Goal: Task Accomplishment & Management: Manage account settings

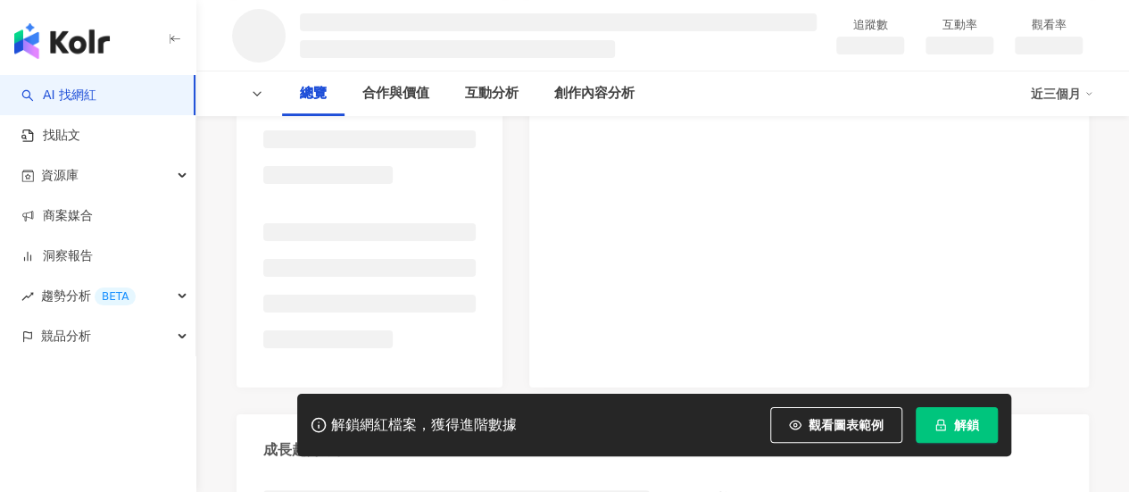
scroll to position [357, 0]
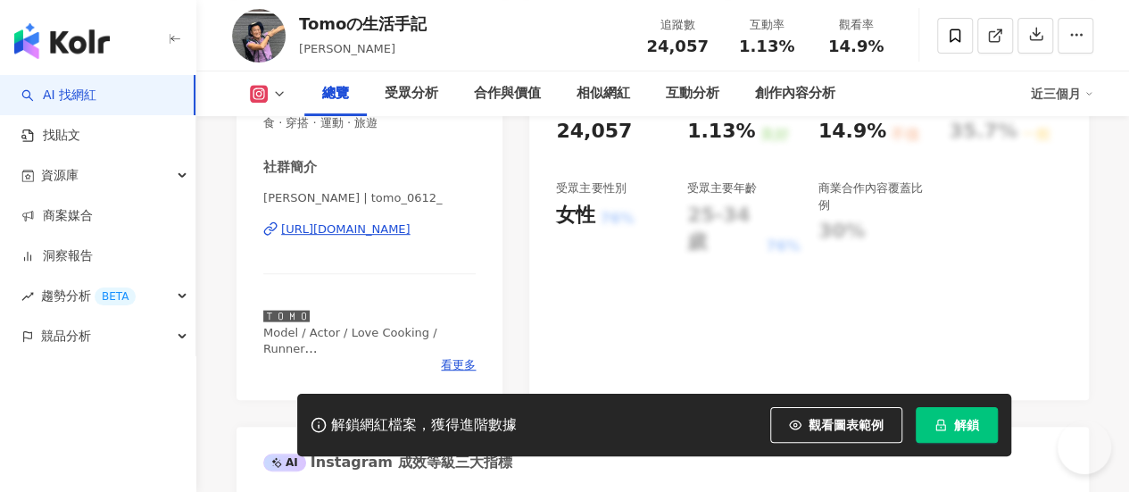
click at [365, 229] on div "https://www.instagram.com/tomo_0612_/" at bounding box center [345, 229] width 129 height 16
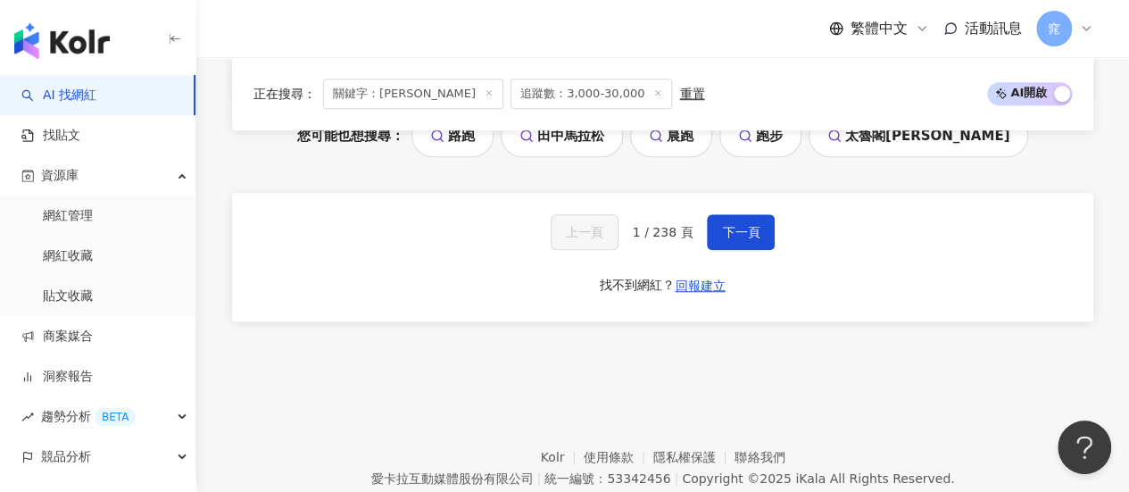
scroll to position [3804, 0]
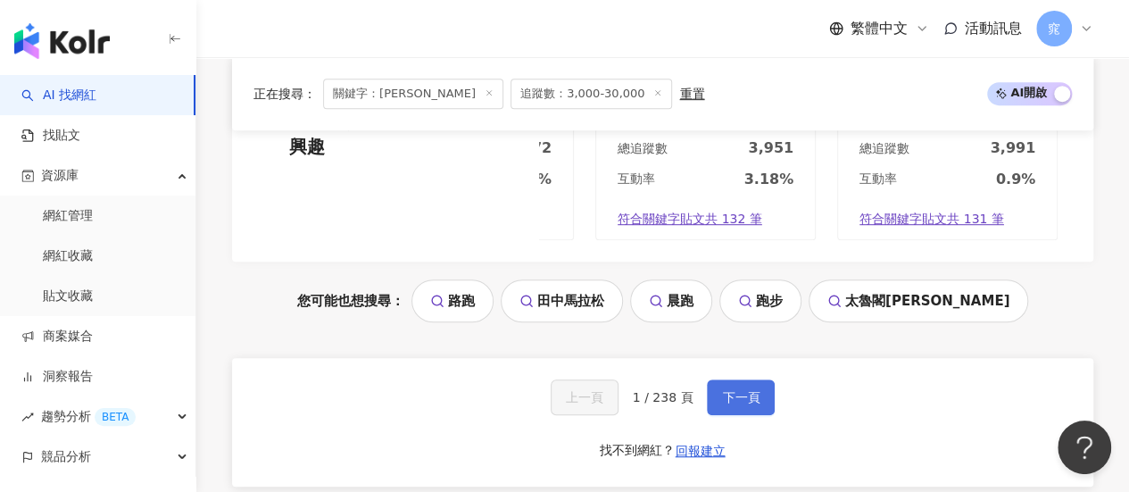
click at [738, 390] on span "下一頁" at bounding box center [740, 397] width 37 height 14
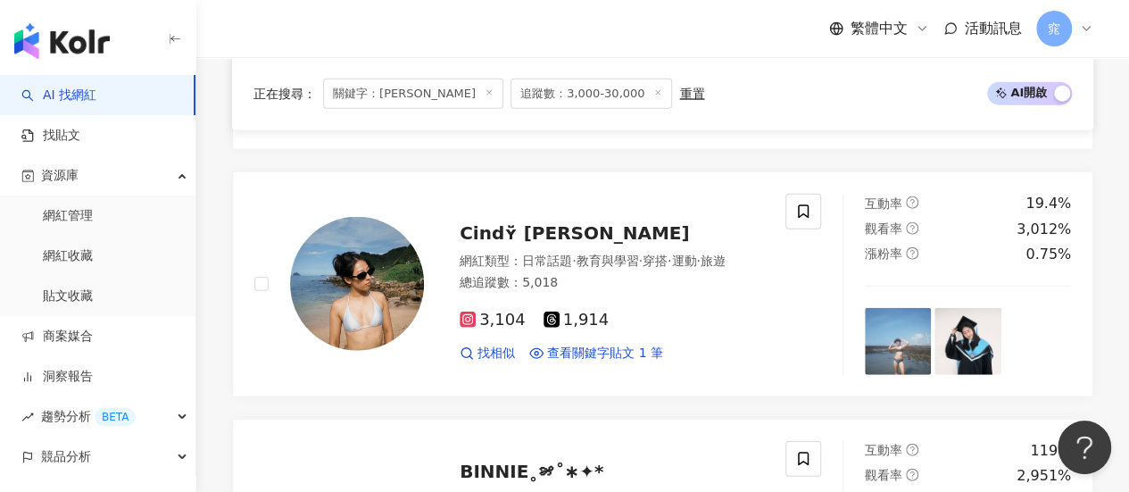
scroll to position [2099, 0]
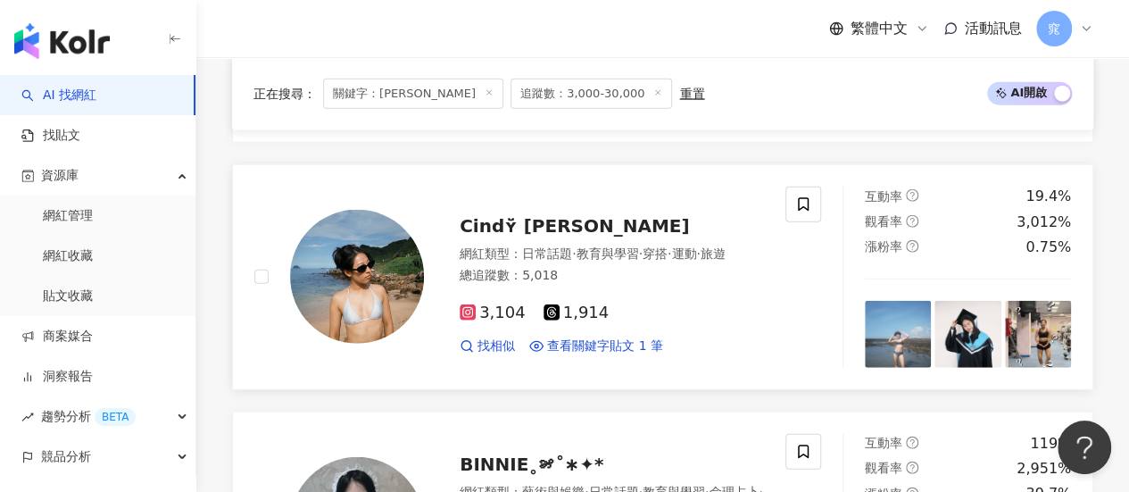
click at [464, 304] on span "3,104" at bounding box center [493, 313] width 66 height 19
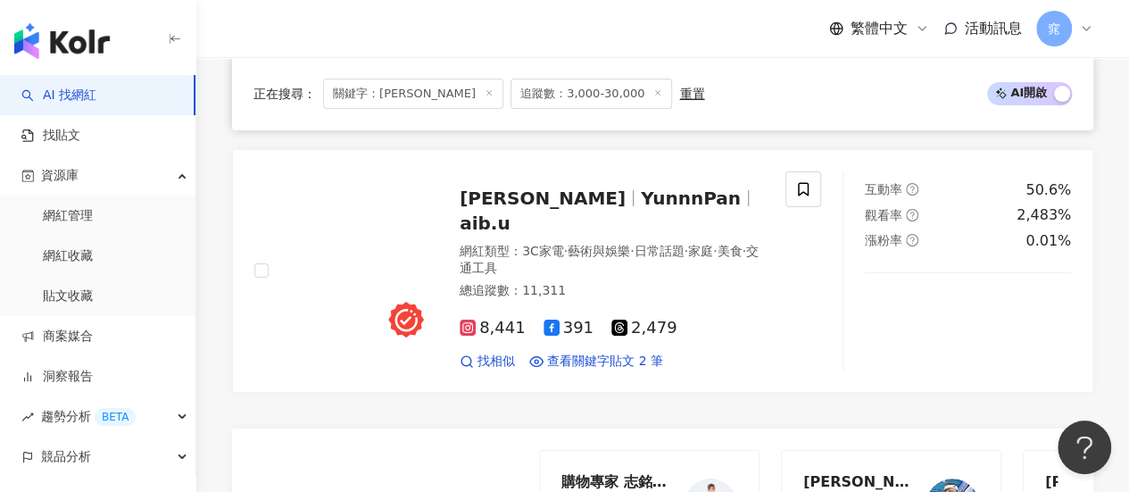
scroll to position [3528, 0]
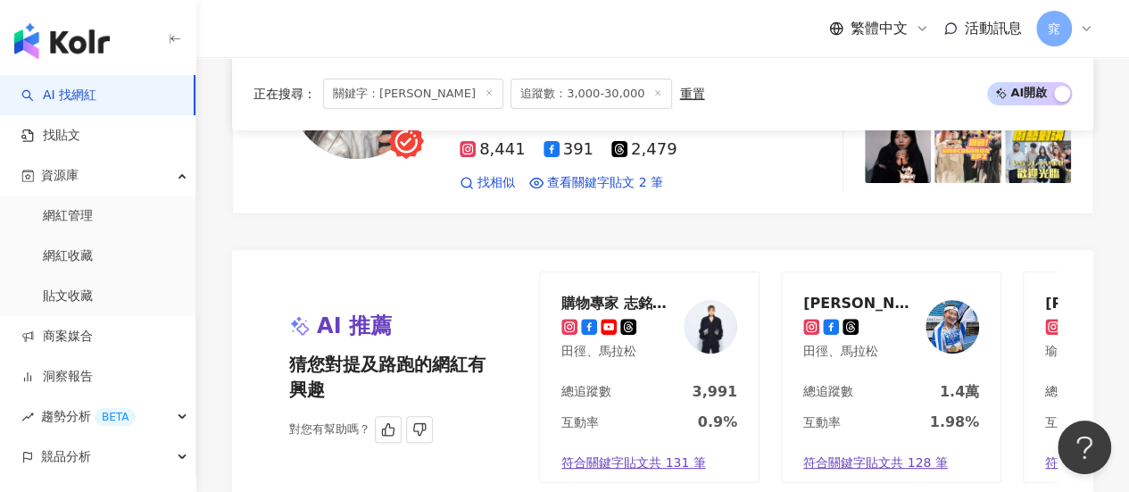
click at [922, 272] on div "瑾瑾/Jenny 營養師 田徑、馬拉松" at bounding box center [891, 327] width 219 height 110
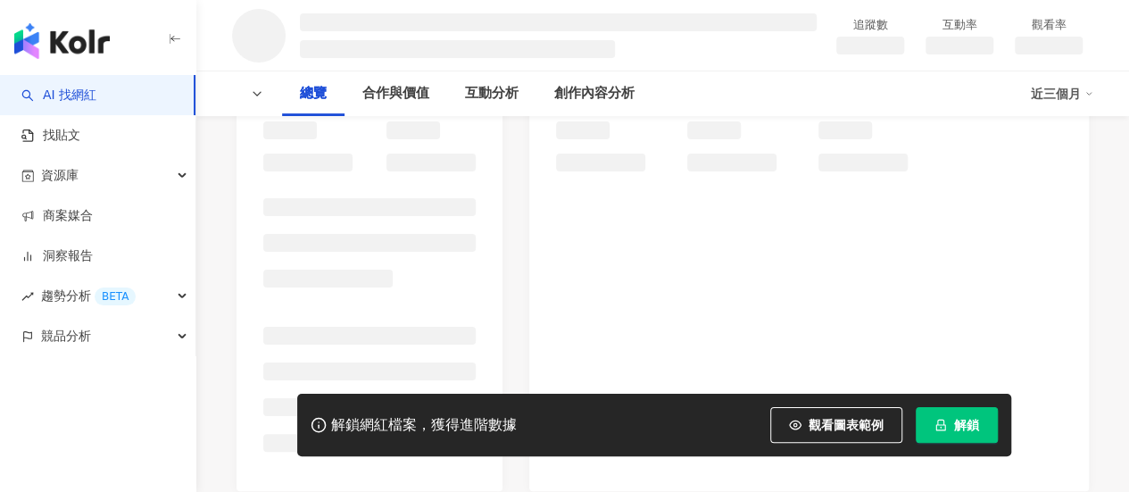
scroll to position [268, 0]
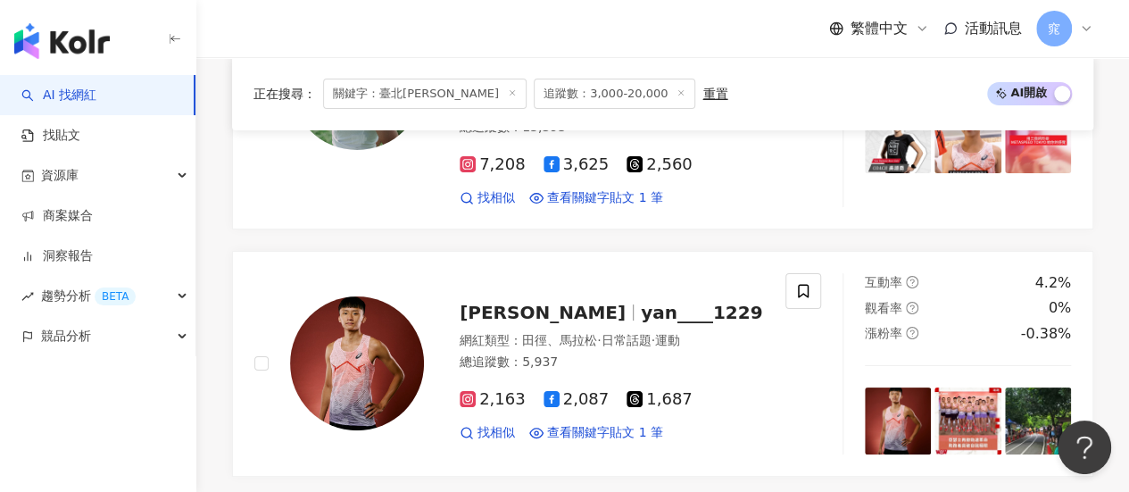
scroll to position [3654, 0]
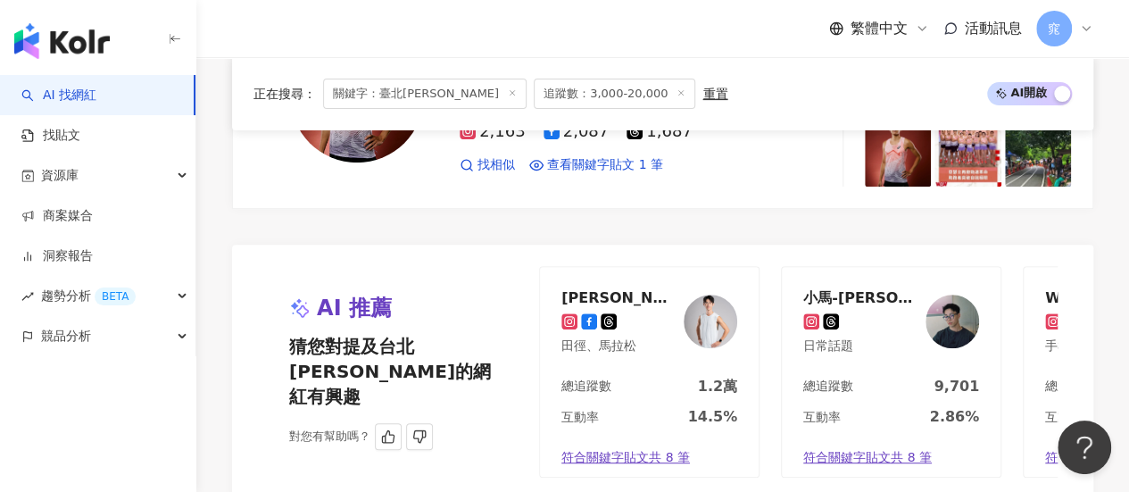
click at [861, 288] on div "小馬-[PERSON_NAME]" at bounding box center [862, 297] width 116 height 18
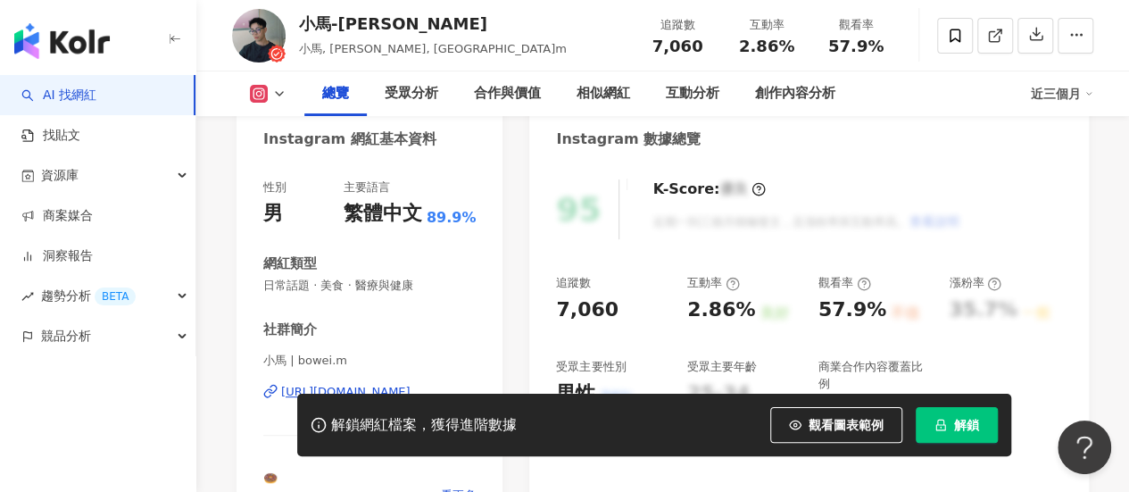
scroll to position [357, 0]
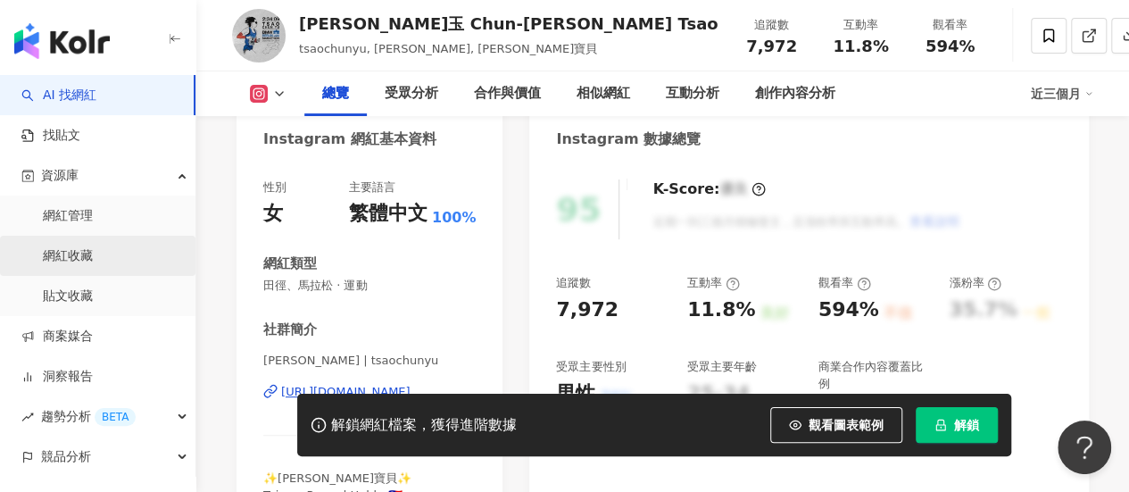
click at [93, 253] on link "網紅收藏" at bounding box center [68, 256] width 50 height 18
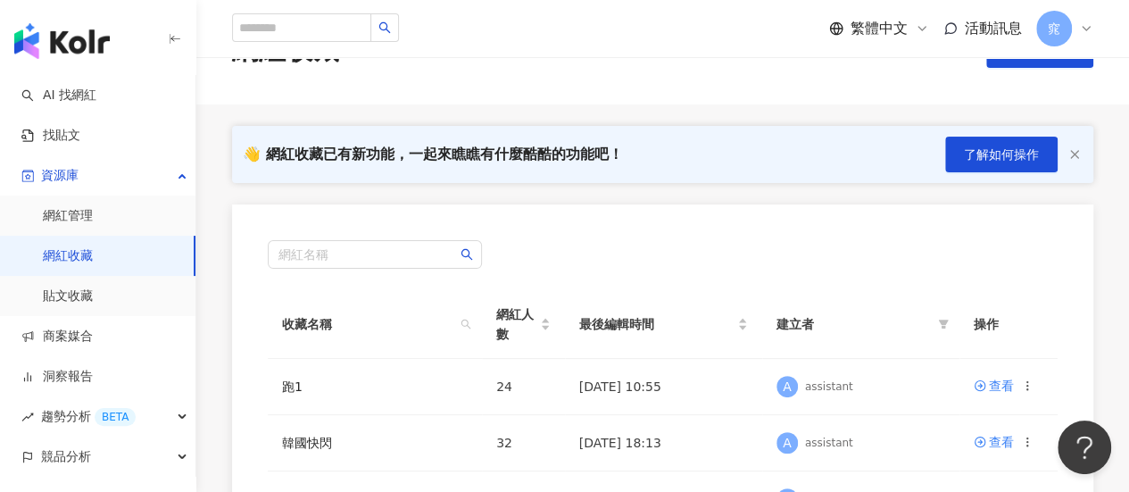
scroll to position [179, 0]
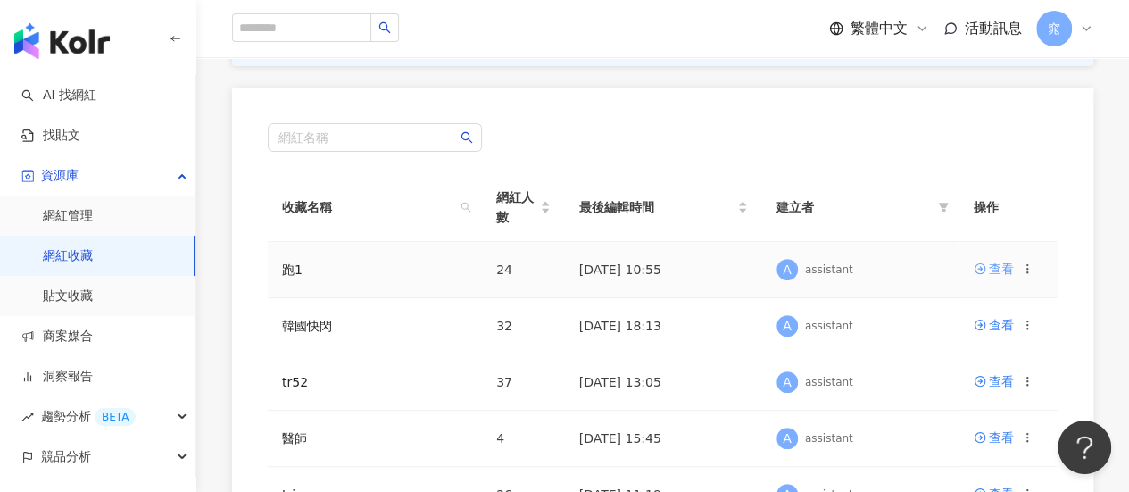
click at [989, 269] on div "查看" at bounding box center [1001, 269] width 25 height 20
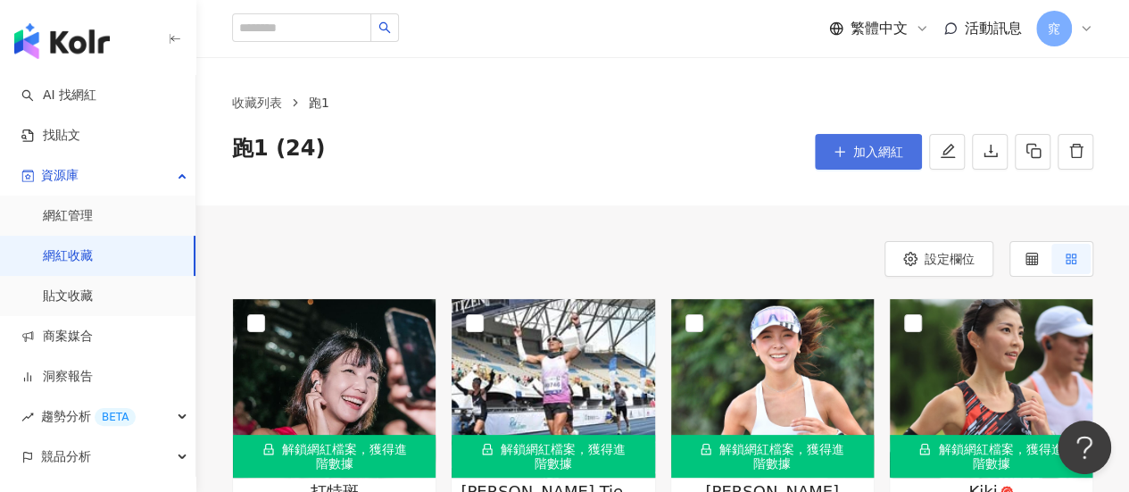
click at [858, 151] on span "加入網紅" at bounding box center [879, 152] width 50 height 14
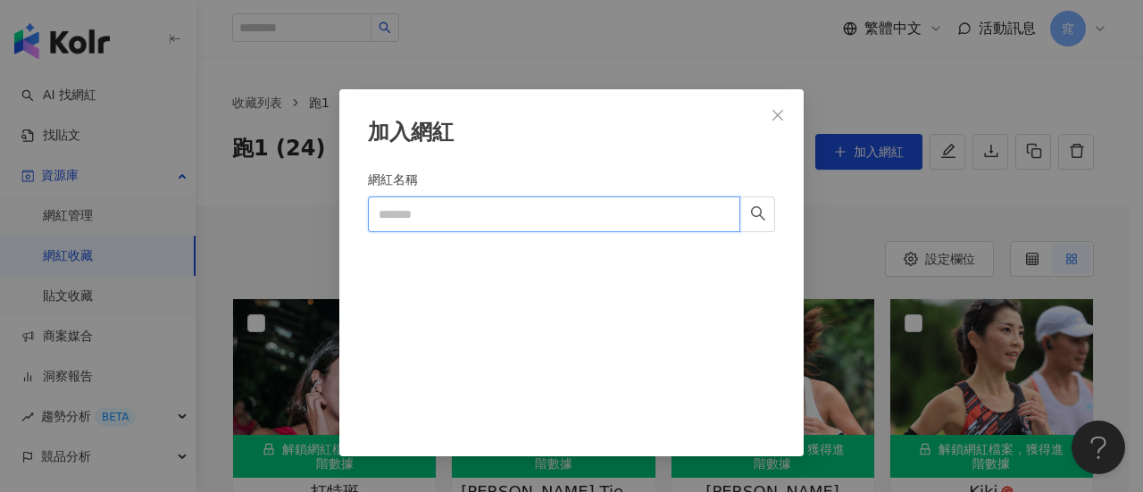
click at [464, 206] on input "網紅名稱" at bounding box center [554, 214] width 372 height 36
paste input "**********"
type input "**********"
click at [748, 212] on button "button" at bounding box center [757, 214] width 36 height 36
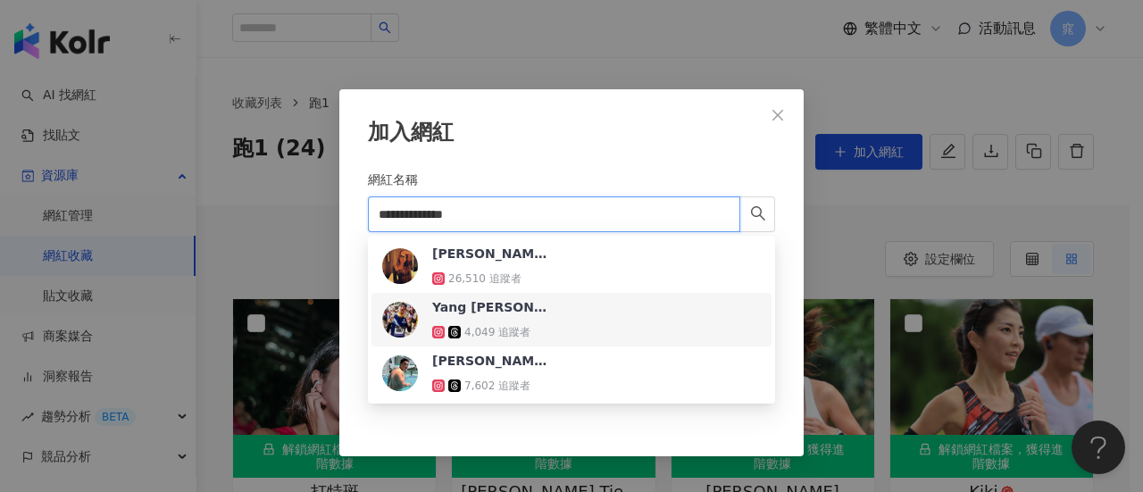
click at [636, 333] on div "Yang [PERSON_NAME] [PERSON_NAME] 4,049 追蹤者" at bounding box center [571, 319] width 379 height 43
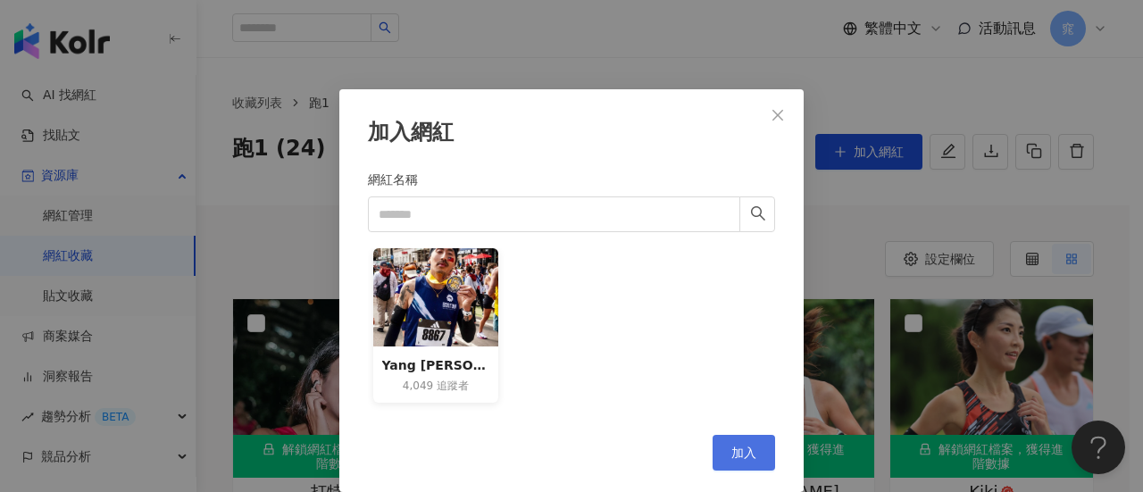
click at [737, 448] on span "加入" at bounding box center [743, 453] width 25 height 14
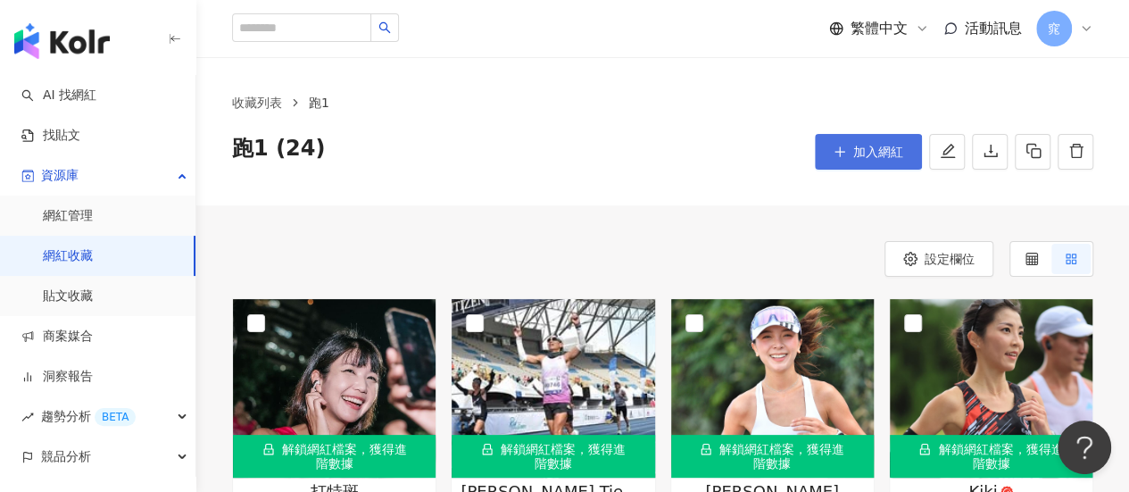
click at [879, 156] on span "加入網紅" at bounding box center [879, 152] width 50 height 14
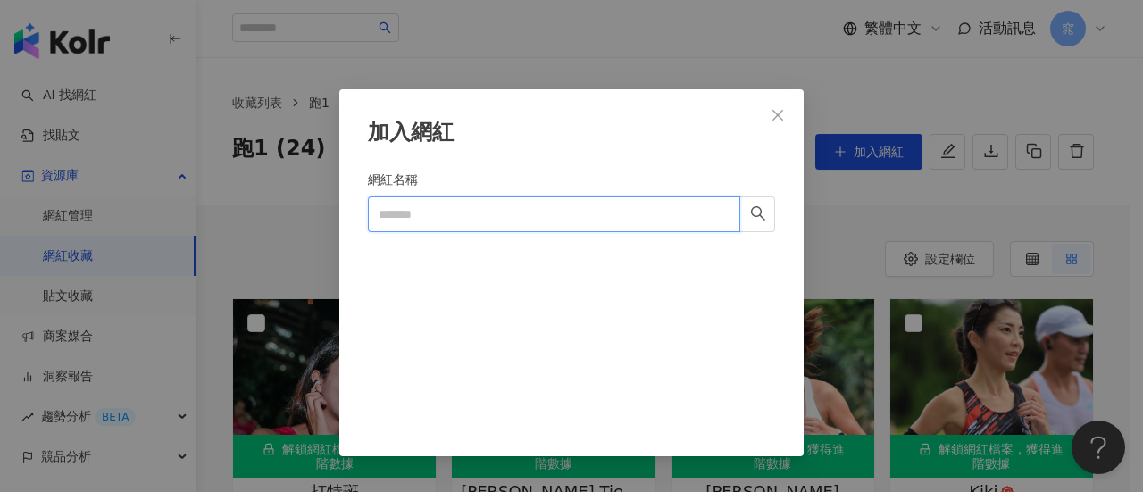
click at [425, 205] on input "網紅名稱" at bounding box center [554, 214] width 372 height 36
paste input "***"
type input "***"
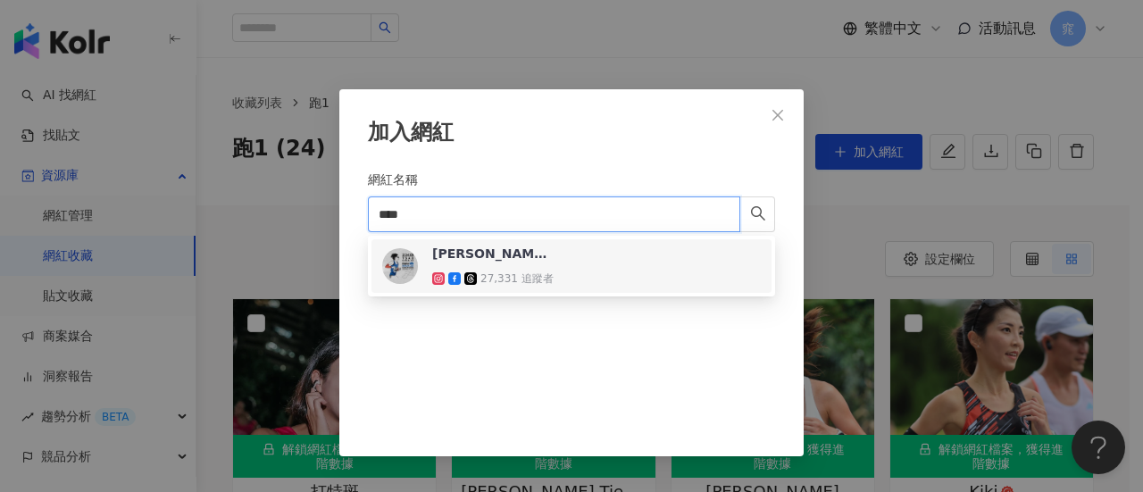
click at [518, 266] on div "[PERSON_NAME]玉 Chun-[PERSON_NAME] Tsao 27,331 追蹤者" at bounding box center [492, 266] width 121 height 43
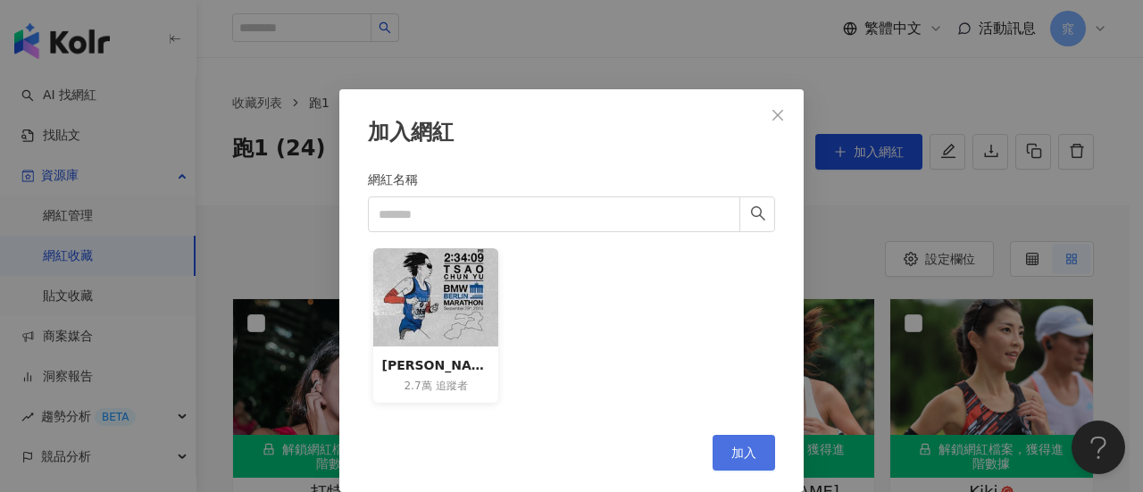
click at [748, 451] on span "加入" at bounding box center [743, 453] width 25 height 14
